Goal: Transaction & Acquisition: Purchase product/service

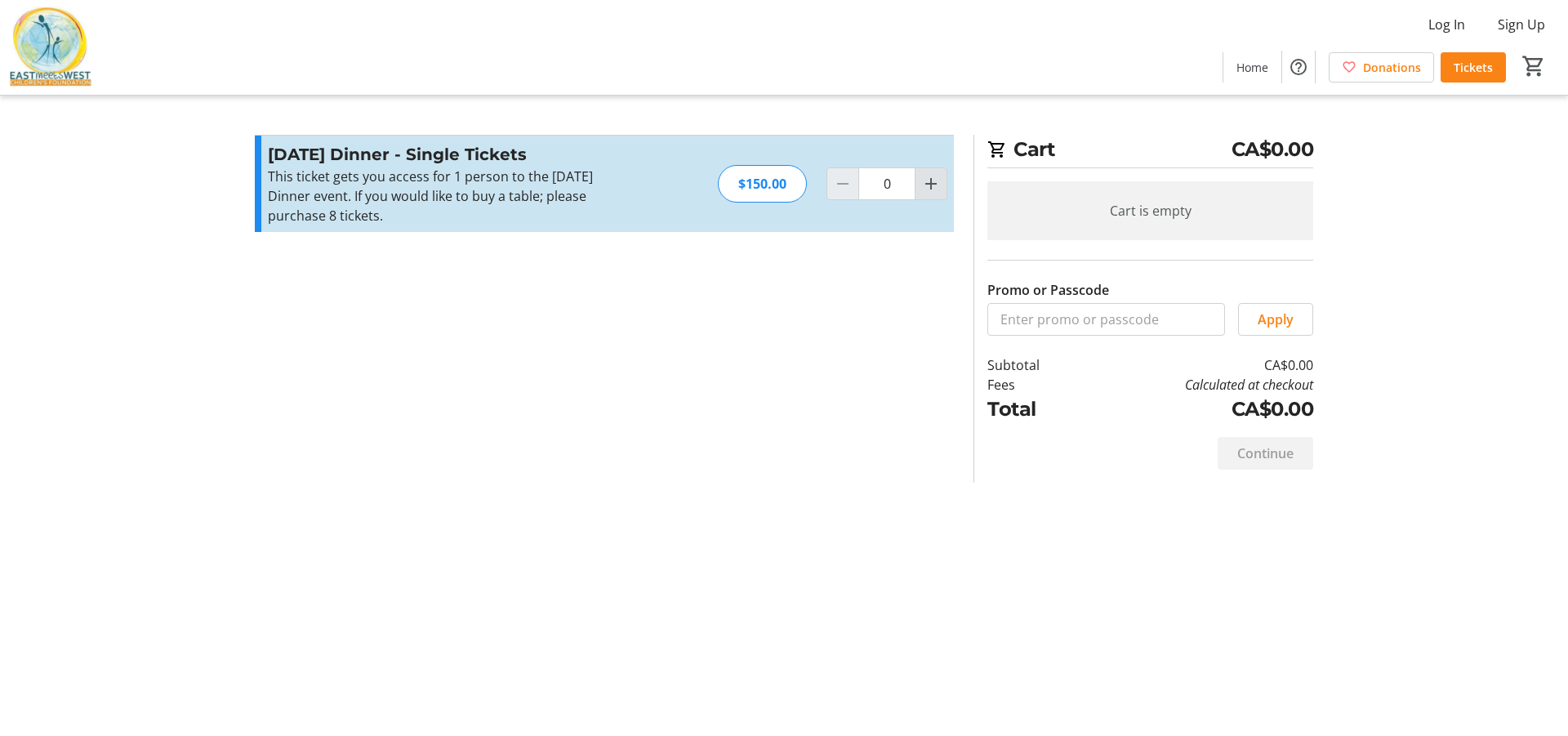
click at [929, 191] on mat-icon "Increment by one" at bounding box center [931, 184] width 19 height 19
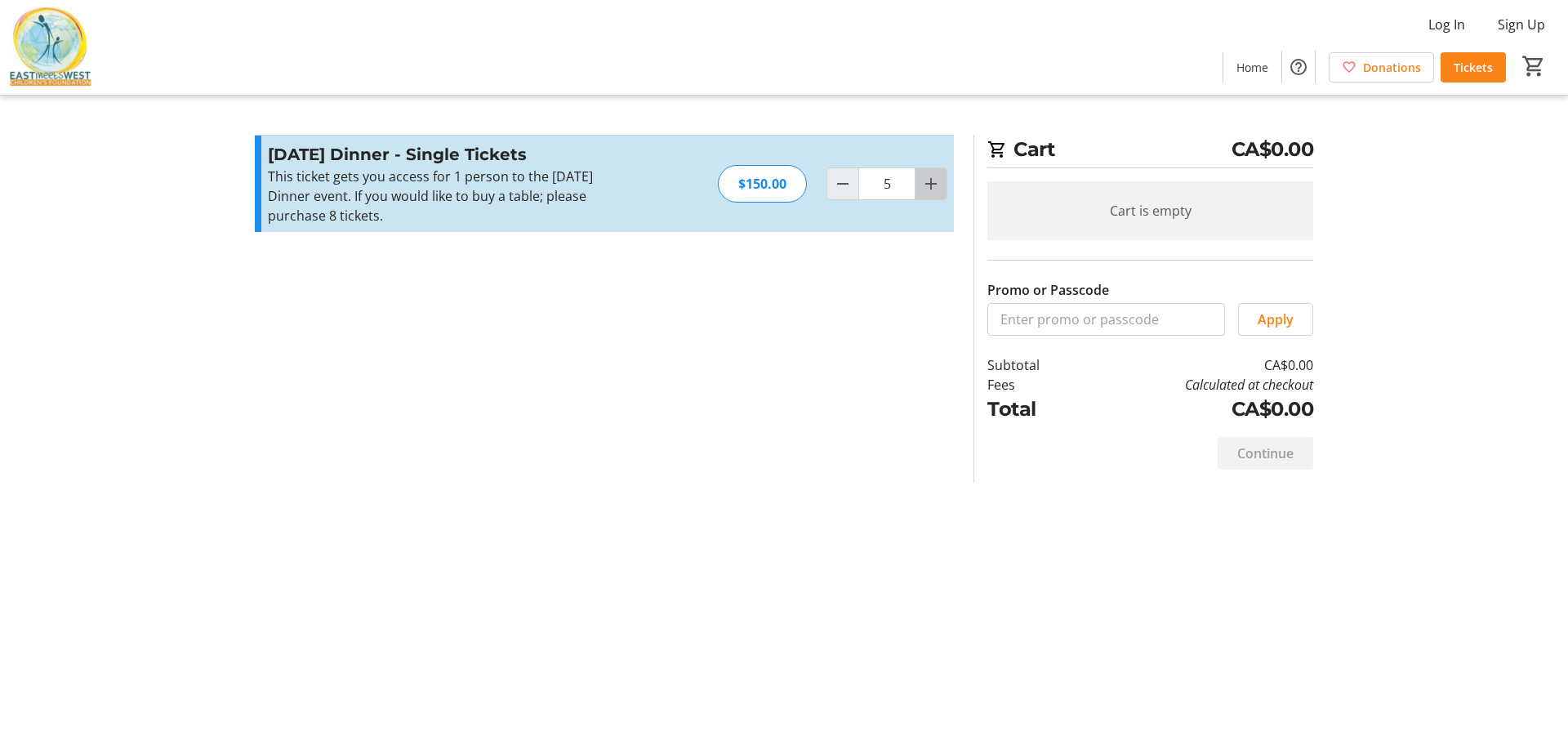
click at [929, 191] on mat-icon "Increment by one" at bounding box center [931, 184] width 19 height 19
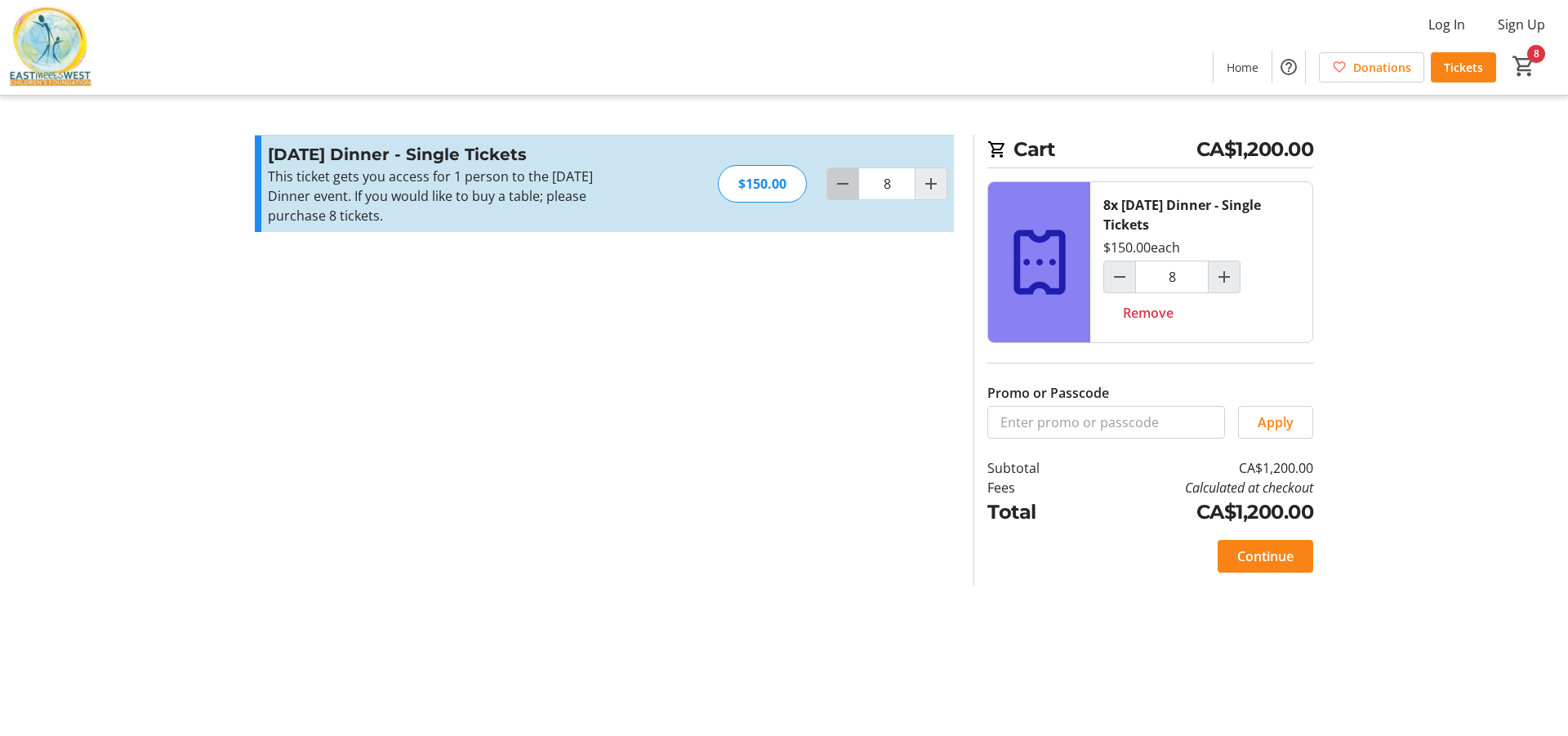
click at [843, 183] on mat-icon "Decrement by one" at bounding box center [843, 184] width 19 height 19
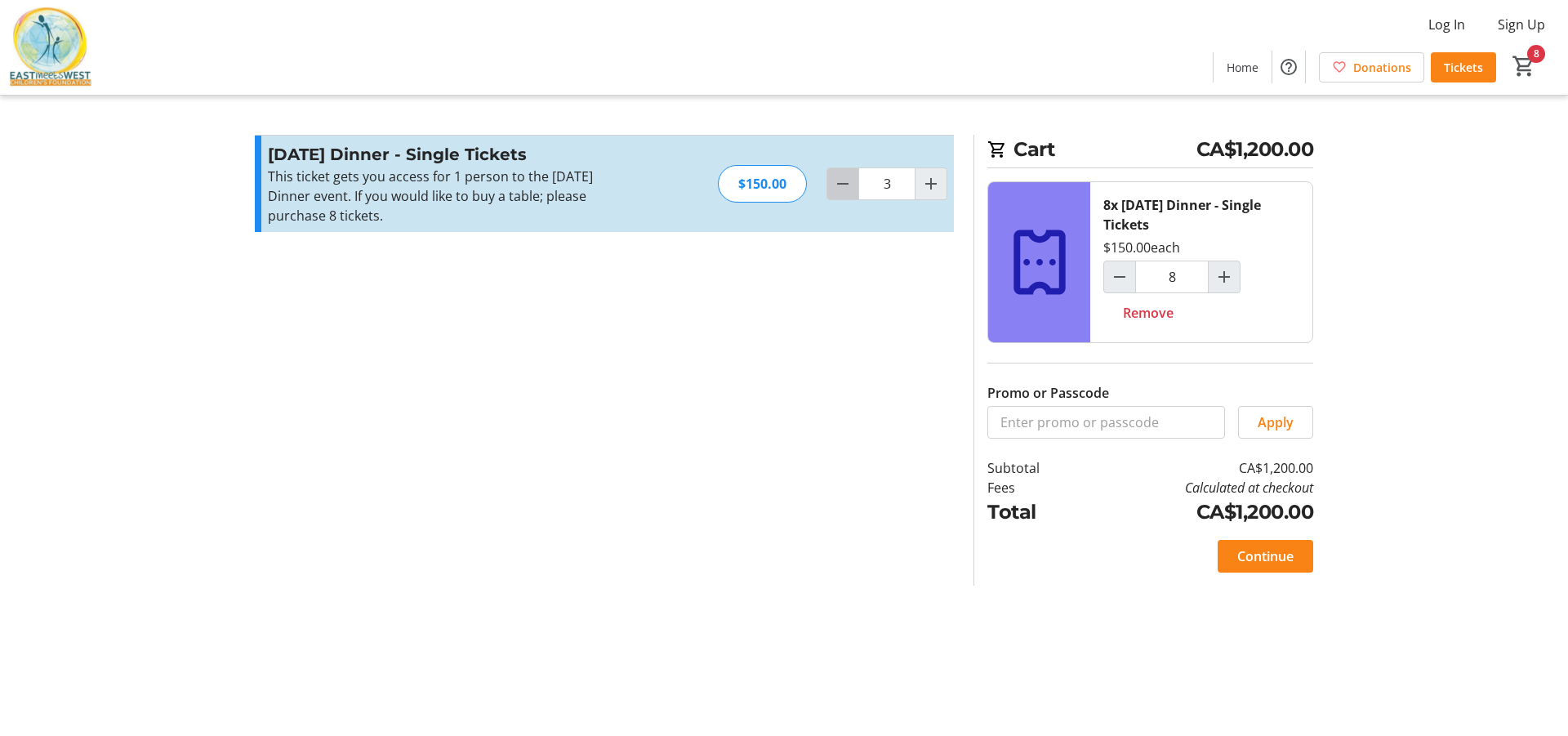
click at [843, 183] on mat-icon "Decrement by one" at bounding box center [843, 184] width 19 height 19
type input "0"
click at [843, 183] on div at bounding box center [842, 183] width 32 height 32
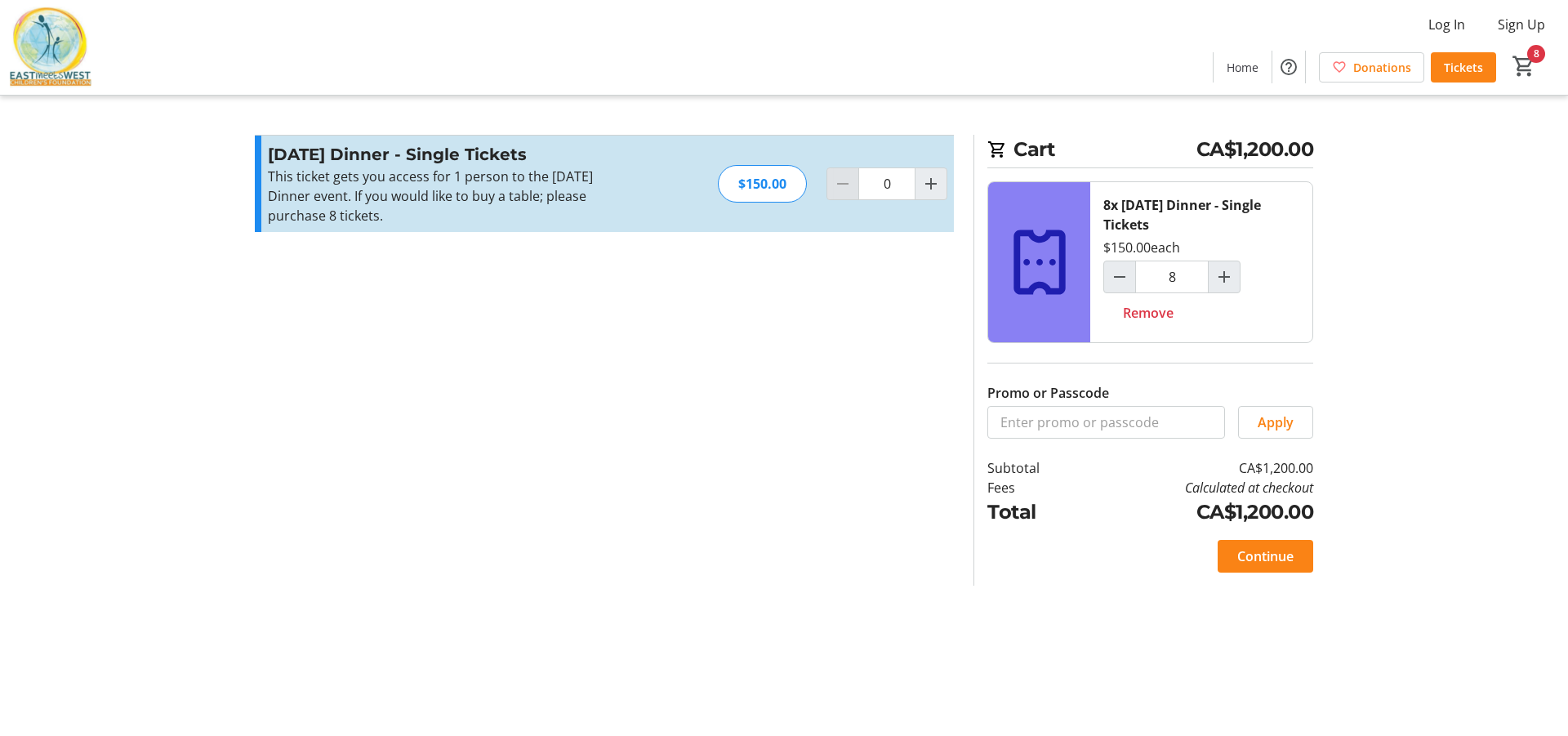
click at [843, 183] on div at bounding box center [842, 183] width 32 height 32
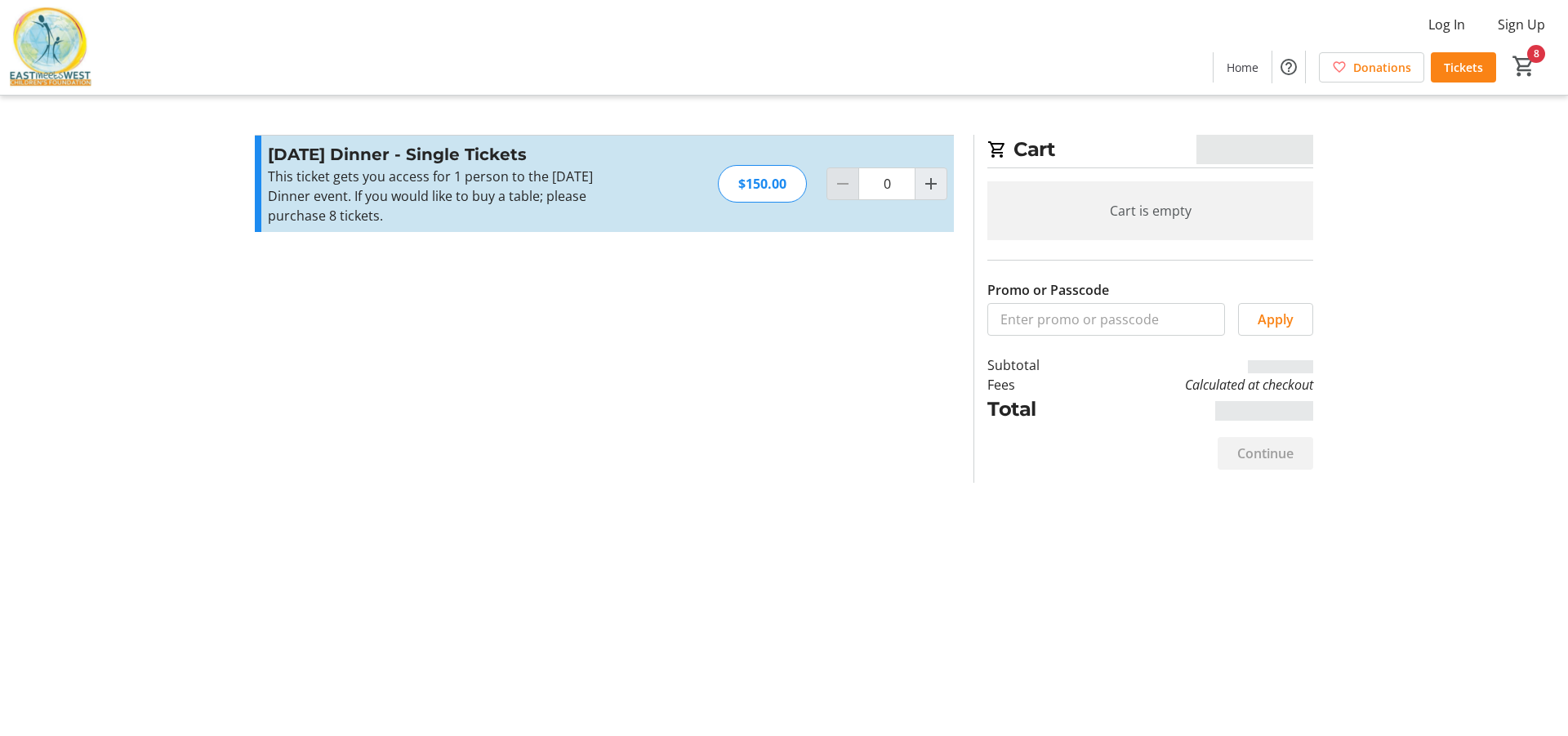
click at [843, 183] on div at bounding box center [842, 183] width 32 height 32
click at [308, 160] on h3 "[DATE] Dinner - Single Tickets" at bounding box center [446, 154] width 357 height 25
